Goal: Transaction & Acquisition: Purchase product/service

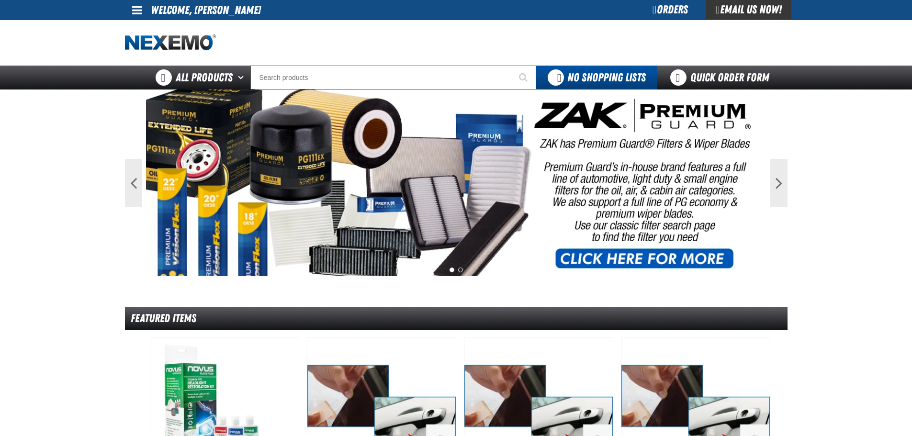
click at [591, 44] on div at bounding box center [663, 43] width 247 height 4
click at [665, 83] on link "Quick Order Form" at bounding box center [722, 78] width 130 height 24
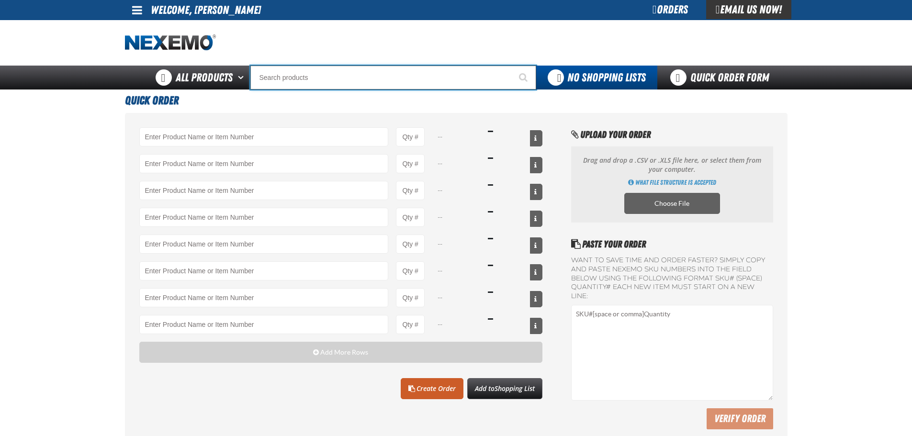
click at [434, 80] on input "Search" at bounding box center [393, 78] width 286 height 24
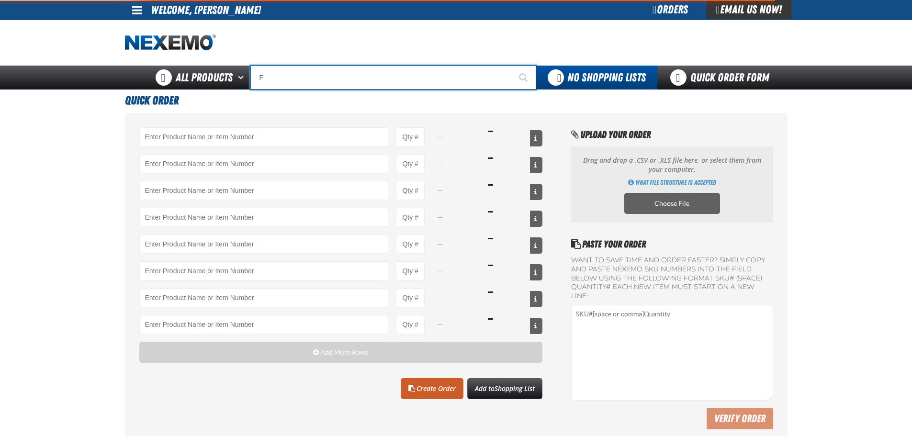
type input "FU"
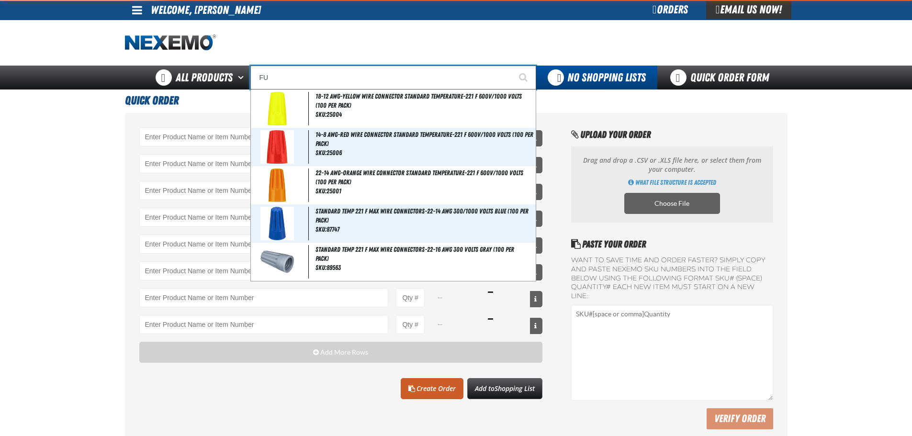
type input "FUEL EFFIC"
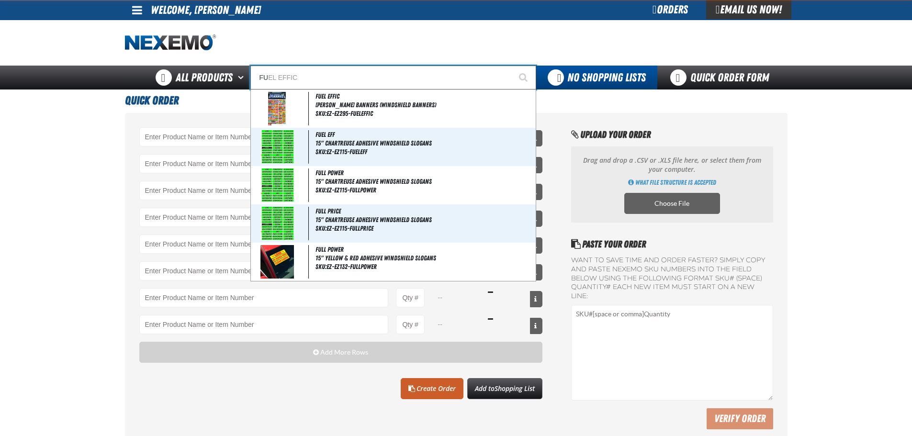
type input "FUE"
type input "FUEL EFF"
type input "FUEL"
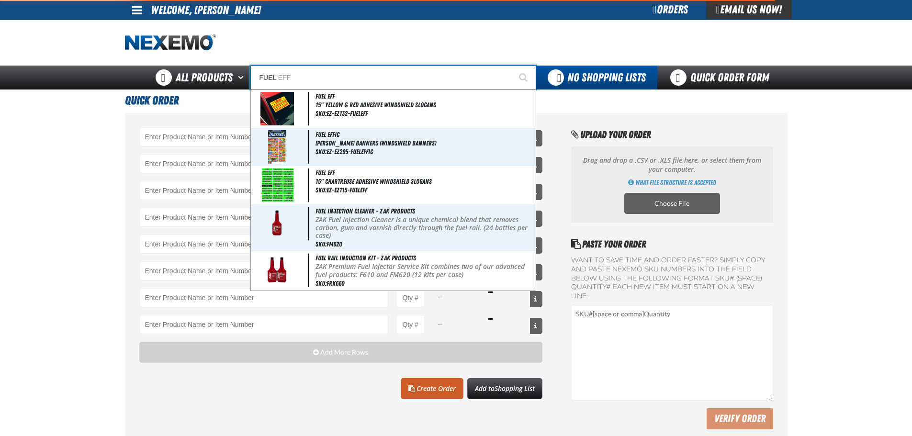
type input "FUEL EFFIC"
type input "FUEL"
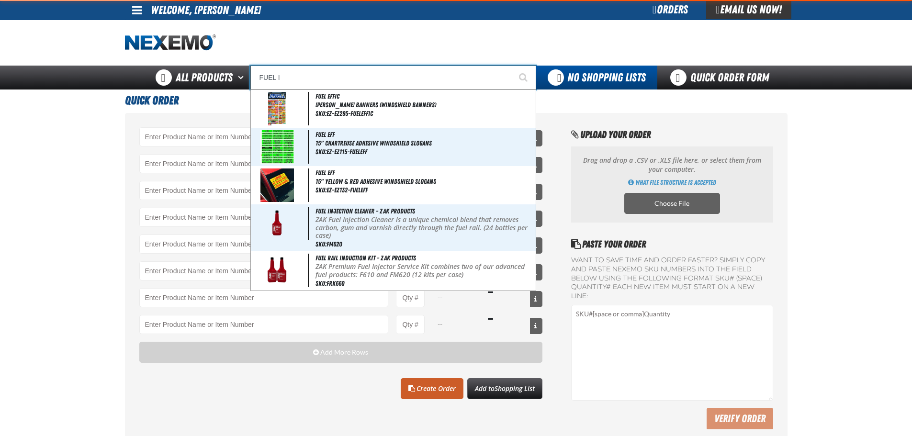
type input "FUEL IN"
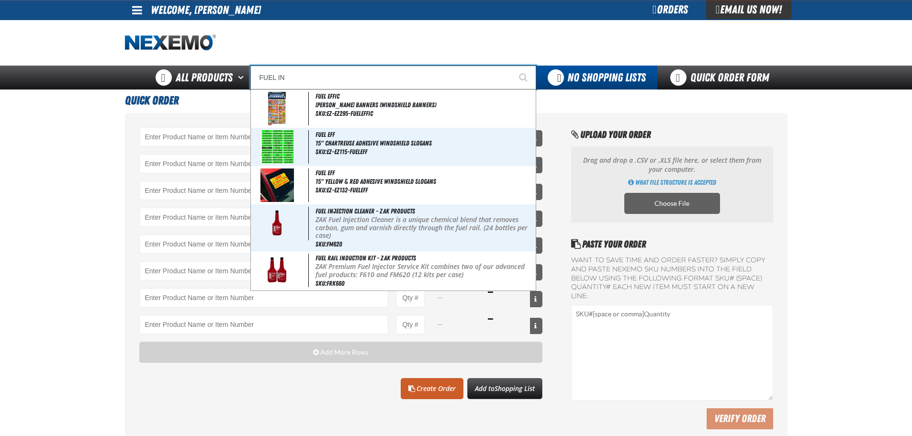
type input "FUEL INjection Cleaner - ZAK Products"
type input "FUEL INJ"
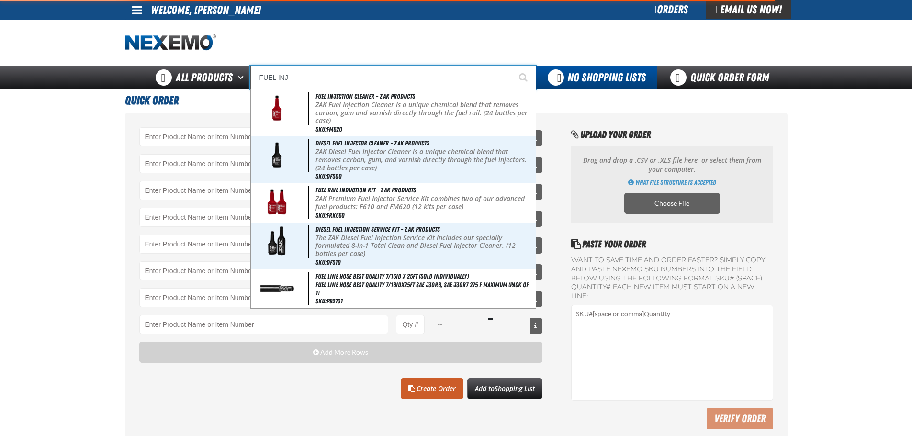
type input "FUEL INJection Cleaner - ZAK Products"
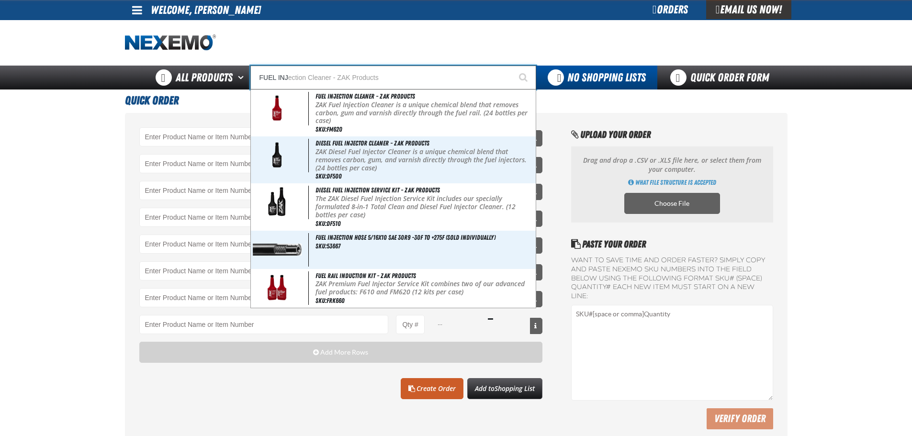
type input "FUEL INJE"
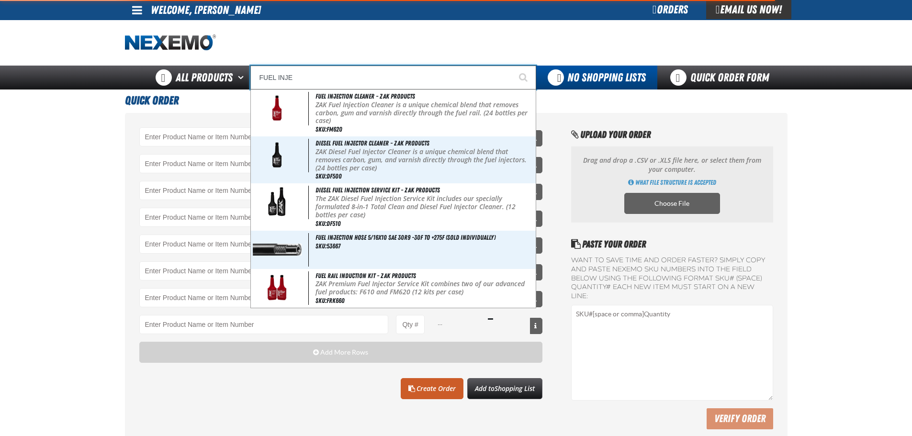
type input "FUEL INJEction Cleaner - ZAK Products"
type input "FUEL INJEC"
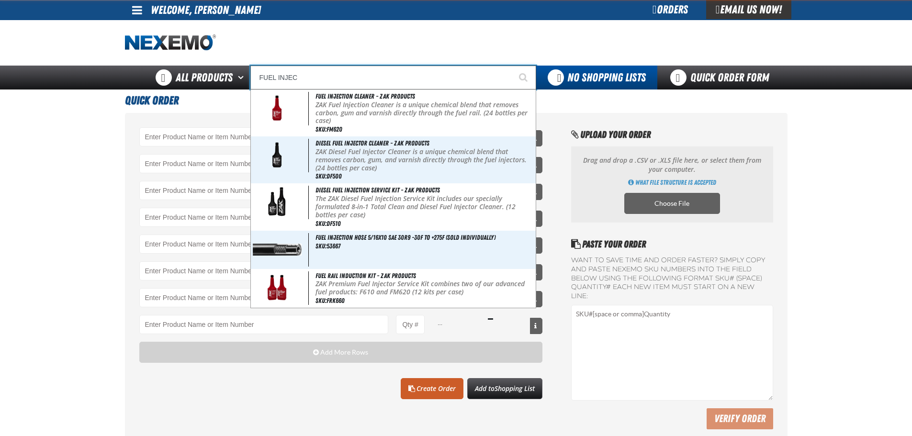
type input "FUEL INJECtion Cleaner - ZAK Products"
type input "FUEL INJECT"
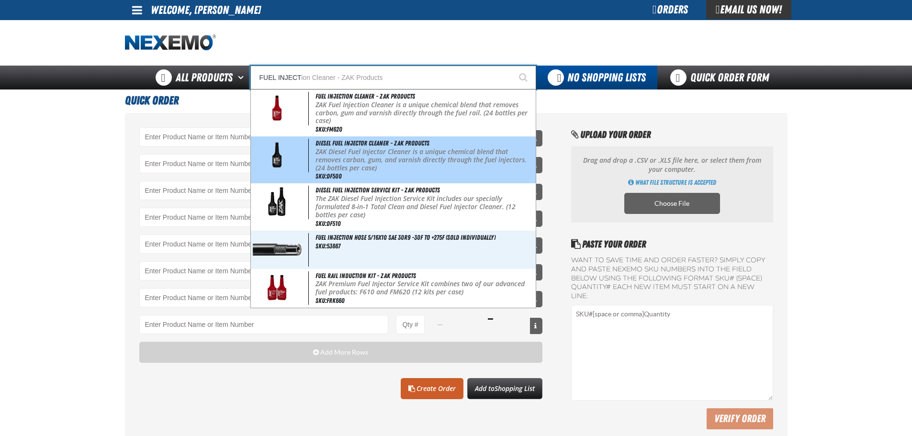
type input "FUEL INJECTion Cleaner - ZAK Products"
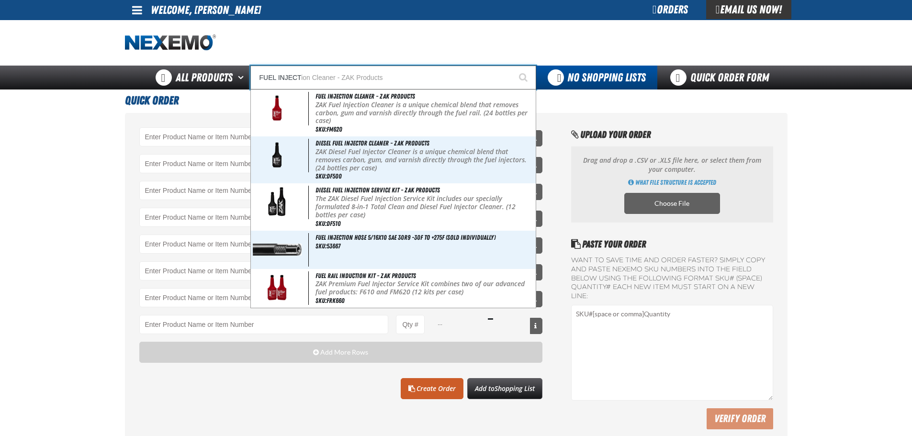
type input "FUEL INJECT"
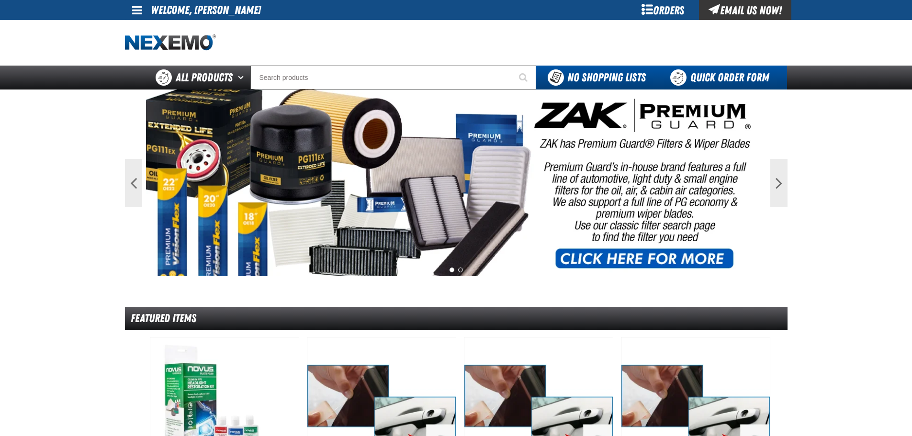
click at [681, 71] on link "Quick Order Form" at bounding box center [722, 78] width 130 height 24
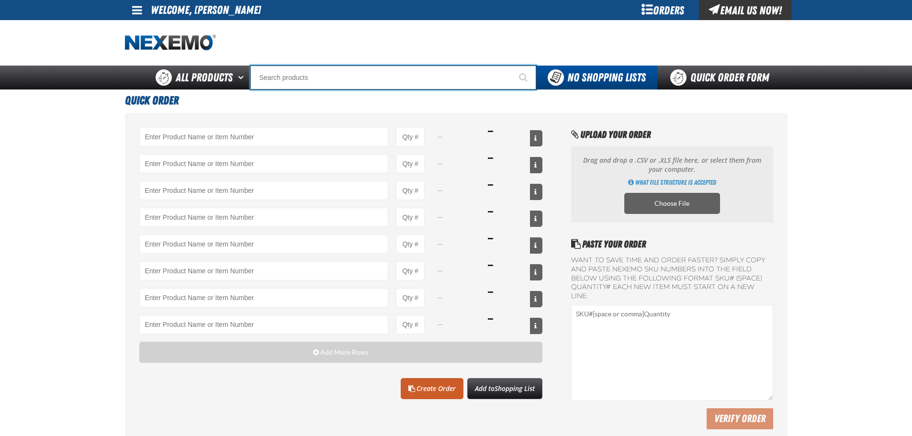
click at [305, 75] on input "Search" at bounding box center [393, 78] width 286 height 24
type input "DF150"
click at [512, 66] on button "Start Searching" at bounding box center [524, 78] width 24 height 24
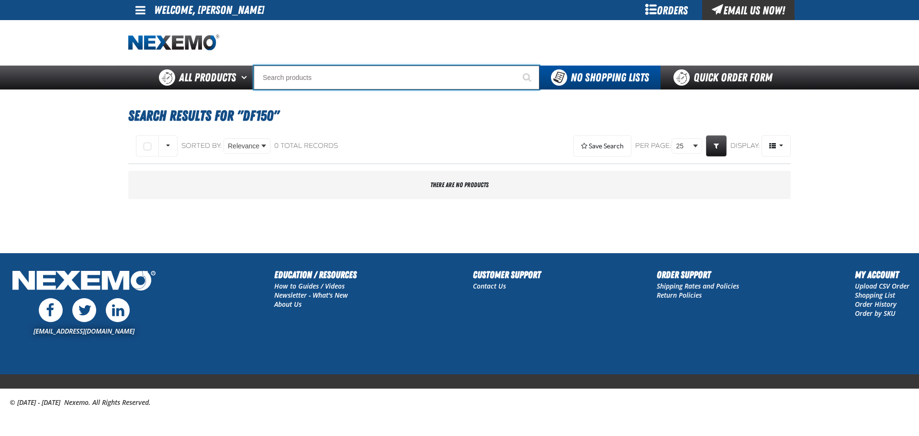
click at [328, 85] on input "Search" at bounding box center [397, 78] width 286 height 24
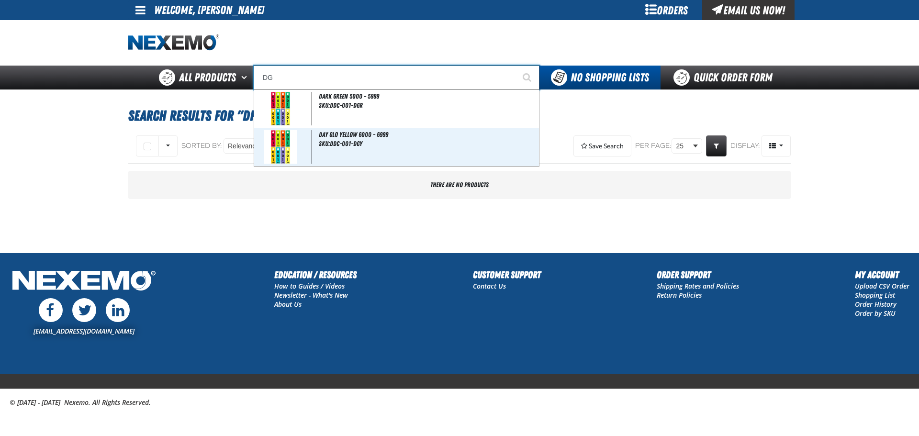
type input "D"
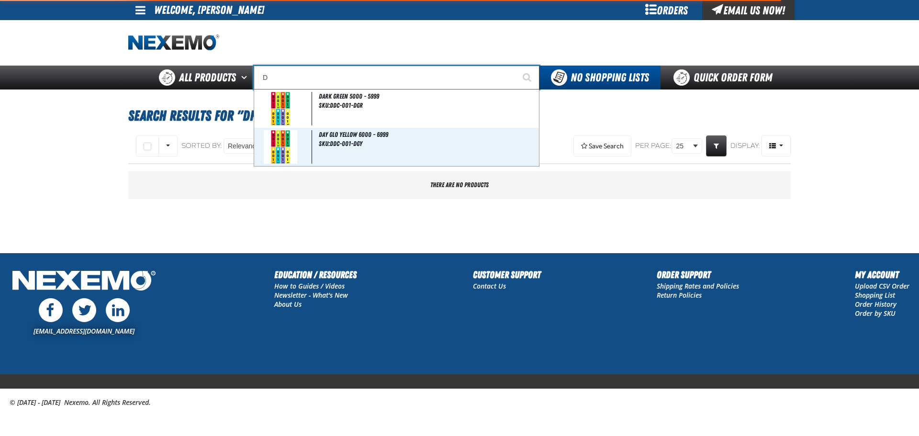
type input "D Alkaline Battery 1.5 Volt (ph)"
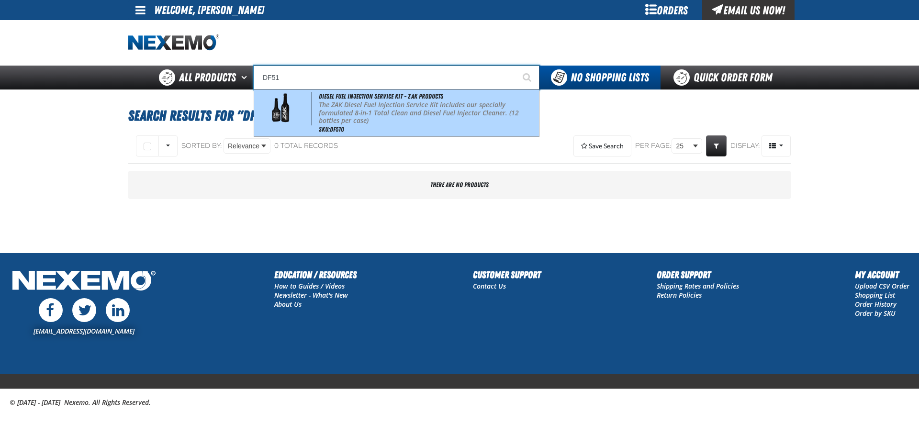
click at [336, 101] on p "The ZAK Diesel Fuel Injection Service Kit includes our specially formulated 8-i…" at bounding box center [428, 113] width 218 height 24
type input "Diesel Fuel Injection Service Kit - ZAK Products"
